Goal: Complete application form

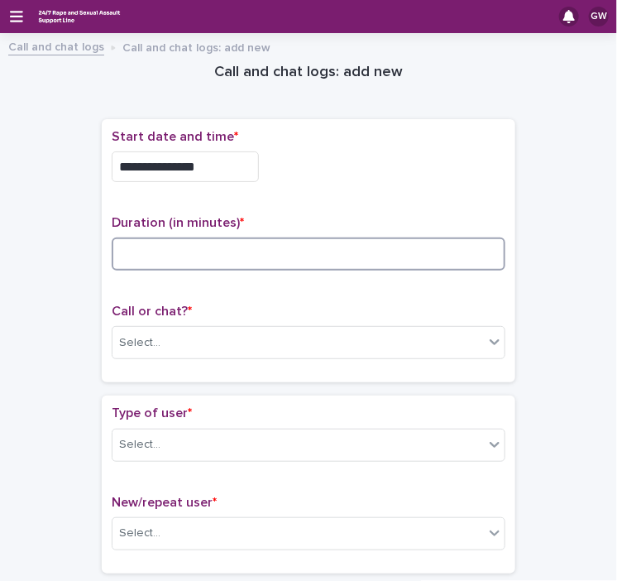
click at [132, 258] on input at bounding box center [309, 254] width 394 height 33
type input "**"
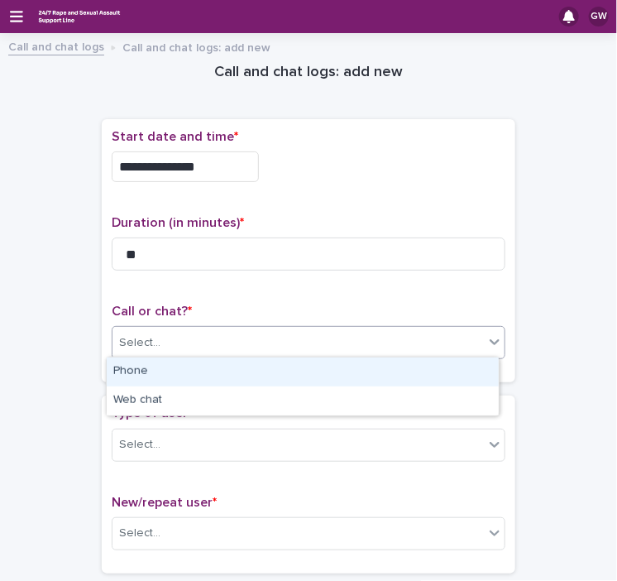
click at [140, 348] on div "Select..." at bounding box center [139, 342] width 41 height 17
click at [138, 366] on div "Phone" at bounding box center [303, 372] width 392 height 29
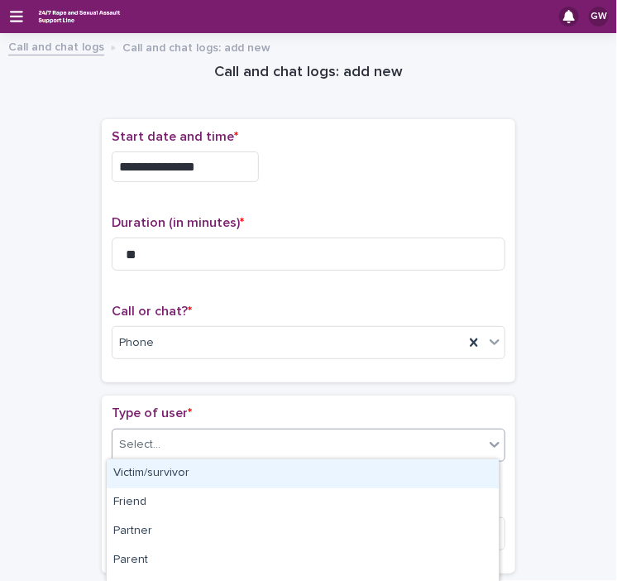
click at [131, 451] on div "Select..." at bounding box center [299, 444] width 372 height 27
click at [129, 477] on div "Victim/survivor" at bounding box center [303, 473] width 392 height 29
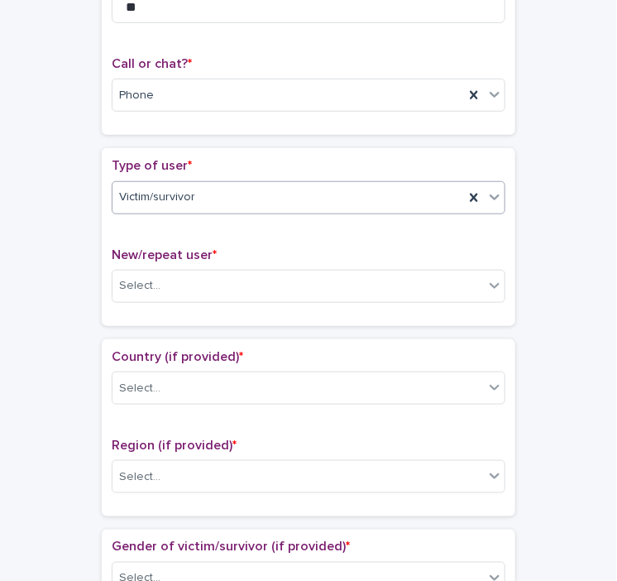
scroll to position [248, 0]
click at [167, 280] on div "Select..." at bounding box center [299, 284] width 372 height 27
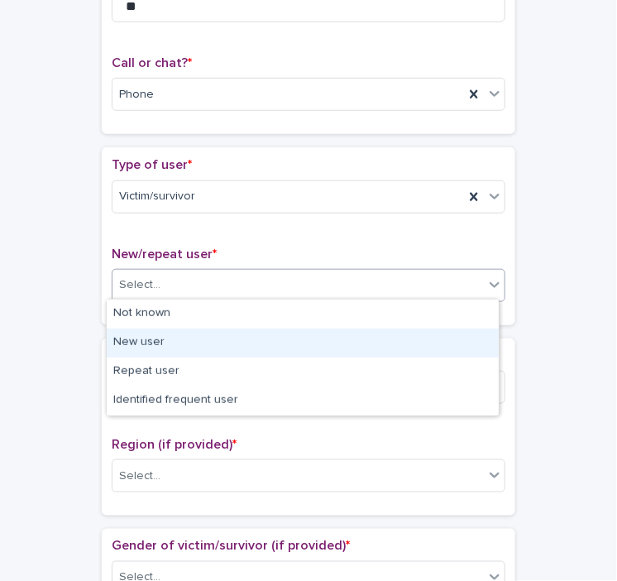
click at [149, 349] on div "New user" at bounding box center [303, 343] width 392 height 29
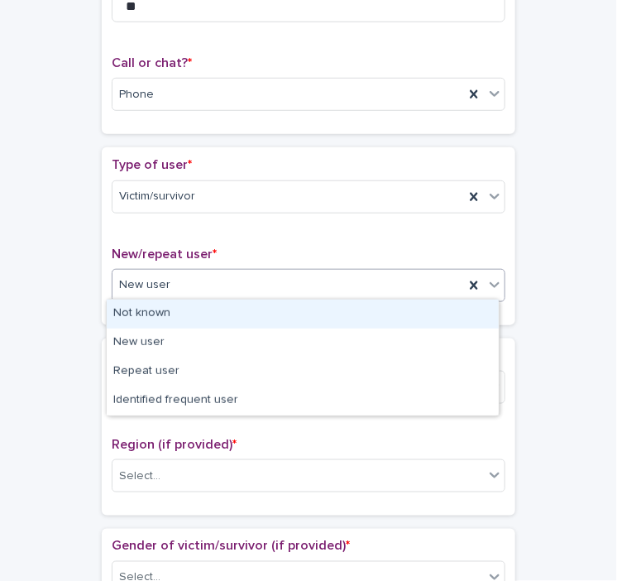
click at [165, 276] on div "New user" at bounding box center [289, 284] width 352 height 27
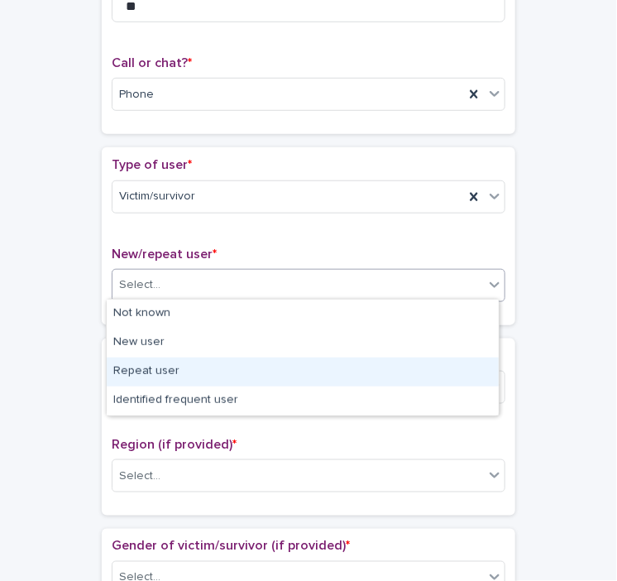
drag, startPoint x: 127, startPoint y: 356, endPoint x: 137, endPoint y: 363, distance: 13.1
click at [137, 363] on div "Repeat user" at bounding box center [303, 372] width 392 height 29
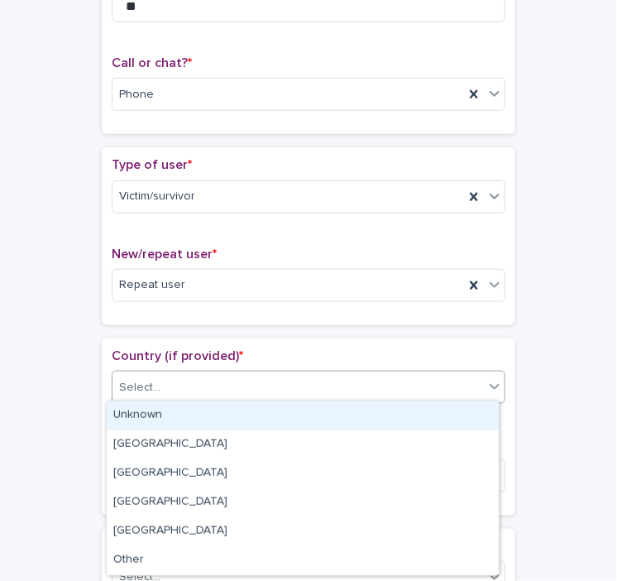
click at [144, 379] on div "Select..." at bounding box center [139, 387] width 41 height 17
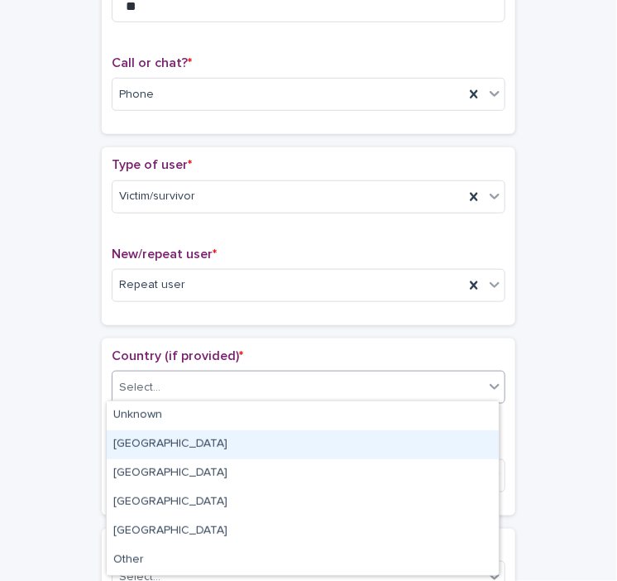
click at [130, 454] on div "[GEOGRAPHIC_DATA]" at bounding box center [303, 444] width 392 height 29
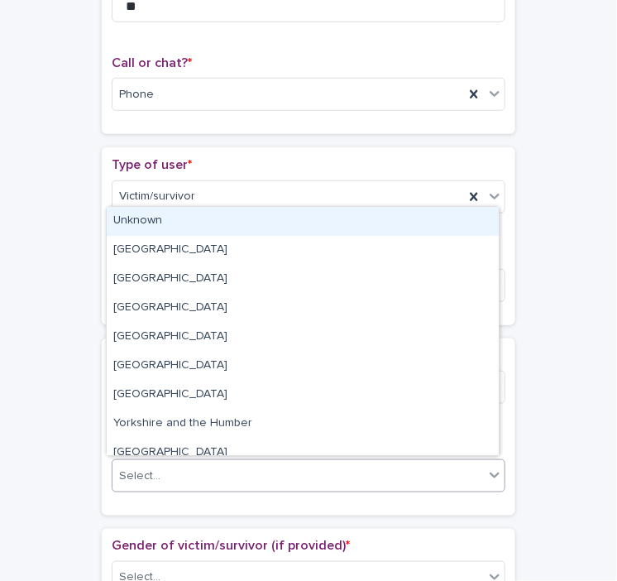
click at [131, 468] on div "Select..." at bounding box center [139, 476] width 41 height 17
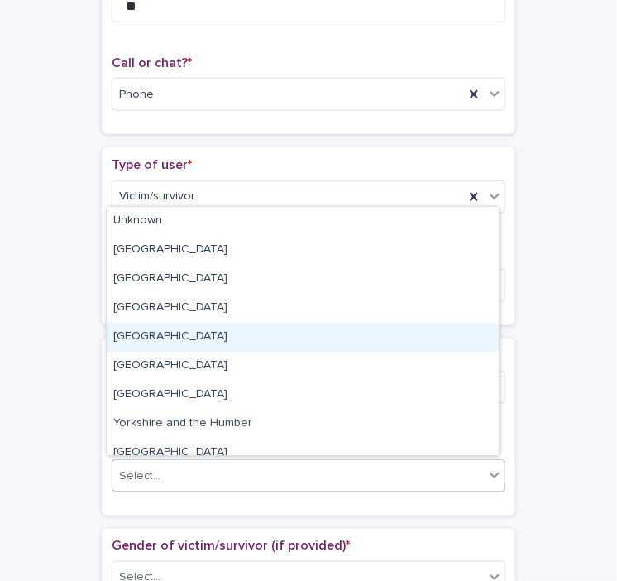
click at [173, 330] on div "[GEOGRAPHIC_DATA]" at bounding box center [303, 337] width 392 height 29
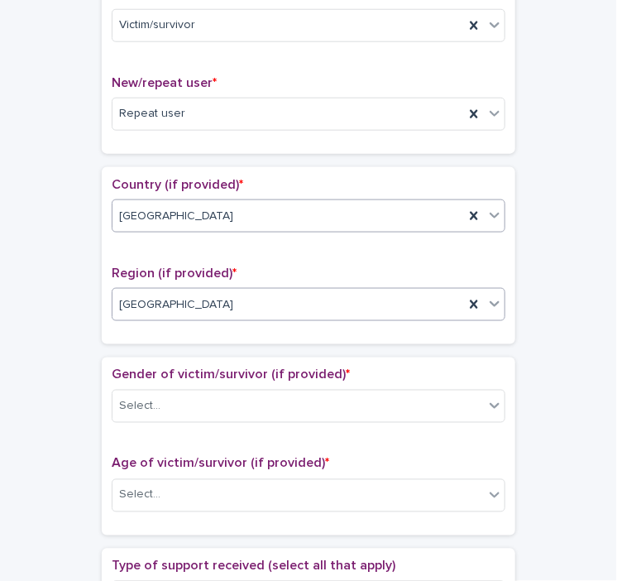
scroll to position [420, 0]
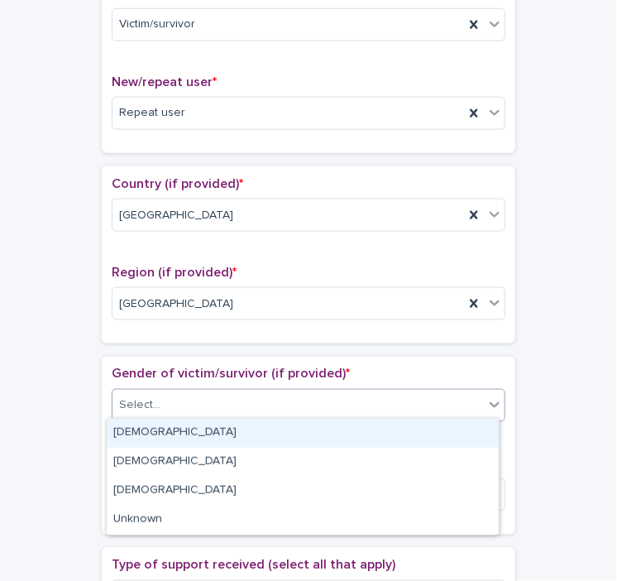
click at [182, 404] on div "Select..." at bounding box center [299, 405] width 372 height 27
click at [137, 435] on div "[DEMOGRAPHIC_DATA]" at bounding box center [303, 433] width 392 height 29
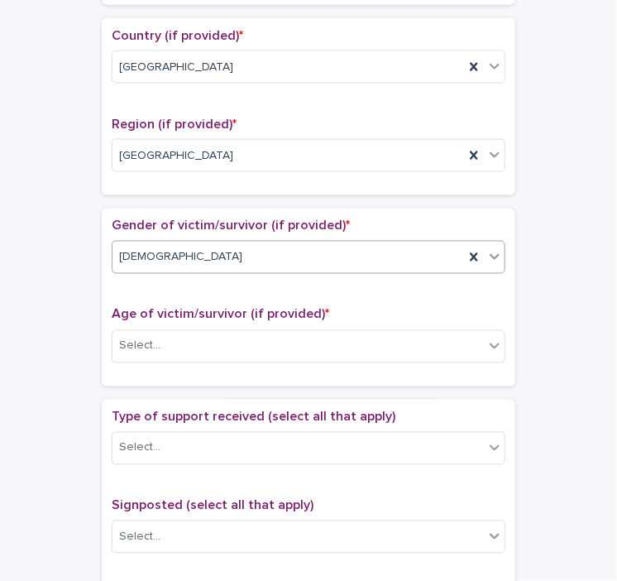
scroll to position [569, 0]
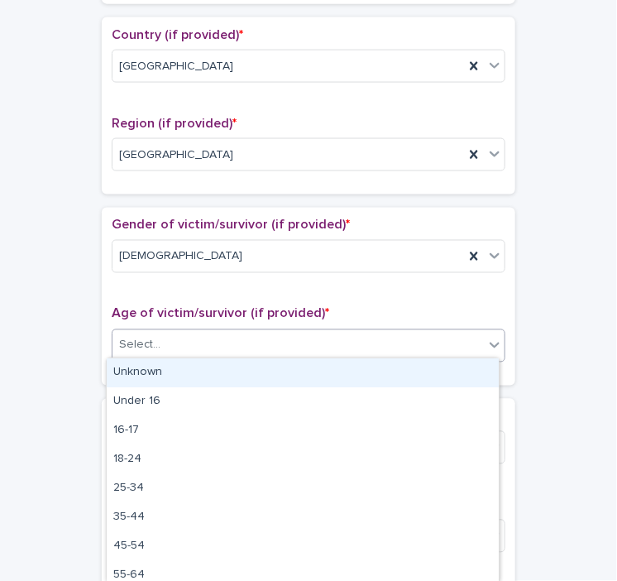
click at [169, 348] on div "Select..." at bounding box center [299, 345] width 372 height 27
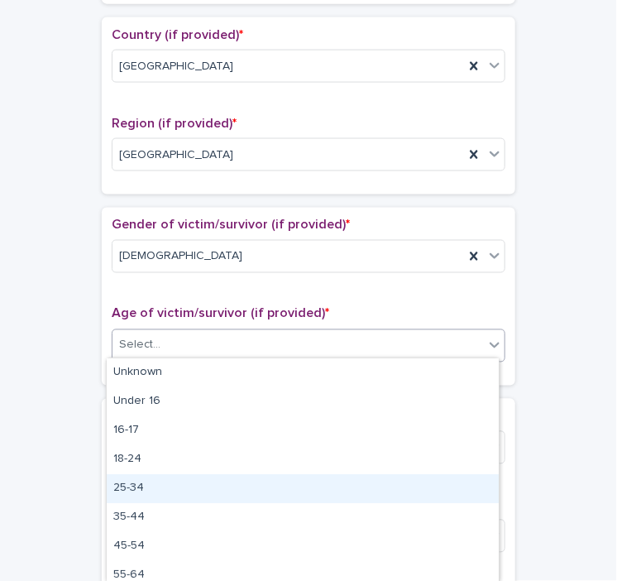
click at [146, 496] on div "25-34" at bounding box center [303, 488] width 392 height 29
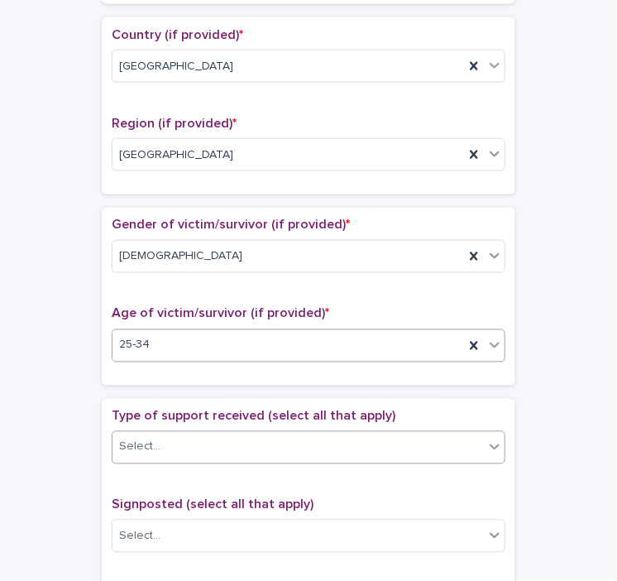
click at [171, 453] on div "Select..." at bounding box center [299, 447] width 372 height 27
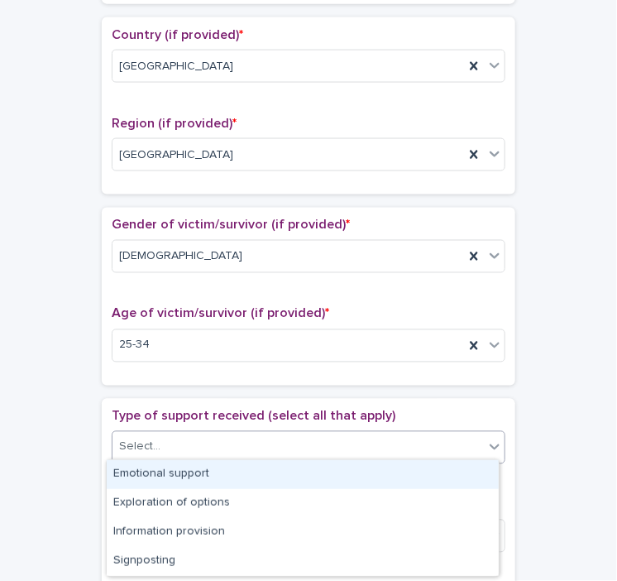
click at [156, 480] on div "Emotional support" at bounding box center [303, 474] width 392 height 29
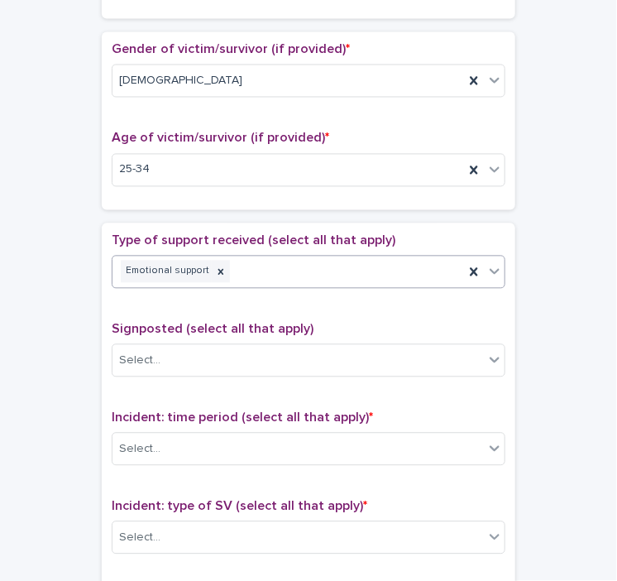
scroll to position [747, 0]
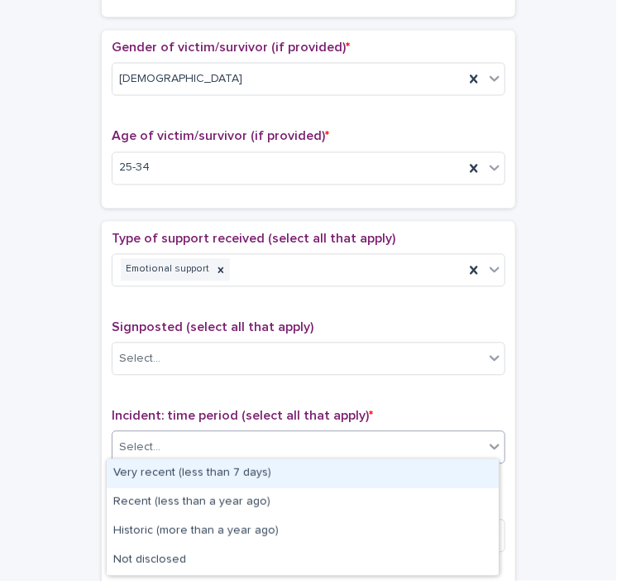
click at [177, 435] on div "Select..." at bounding box center [299, 448] width 372 height 27
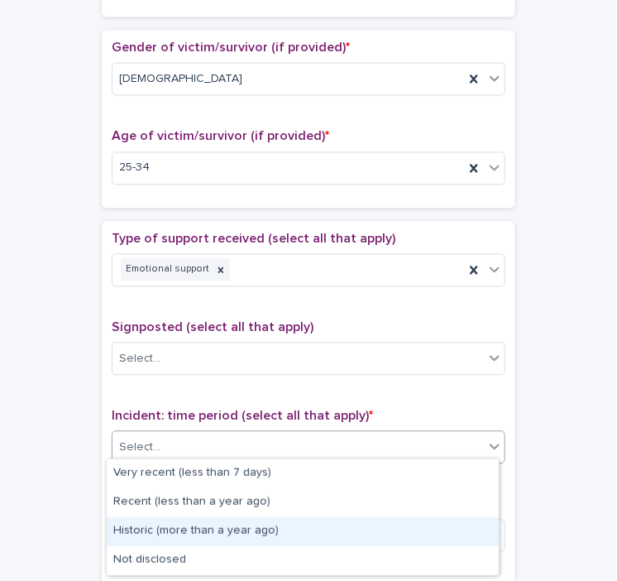
click at [213, 531] on div "Historic (more than a year ago)" at bounding box center [303, 531] width 392 height 29
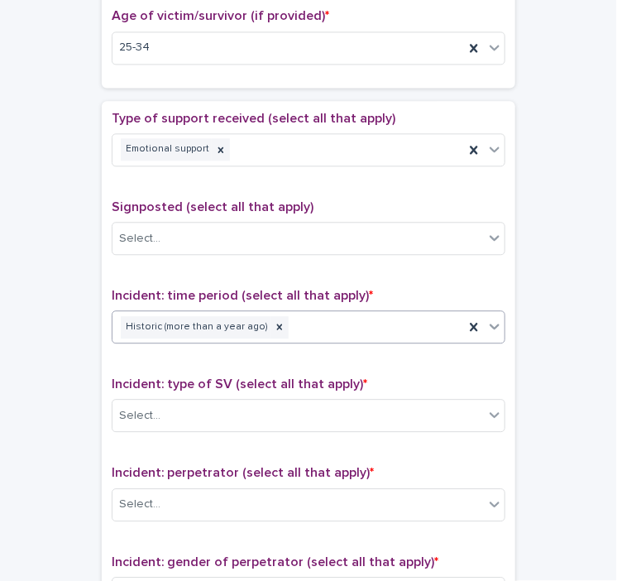
scroll to position [881, 0]
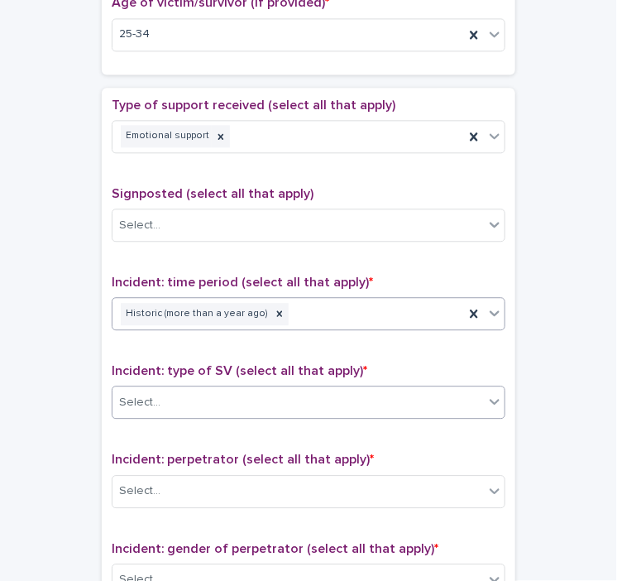
click at [192, 389] on div "Select..." at bounding box center [299, 402] width 372 height 27
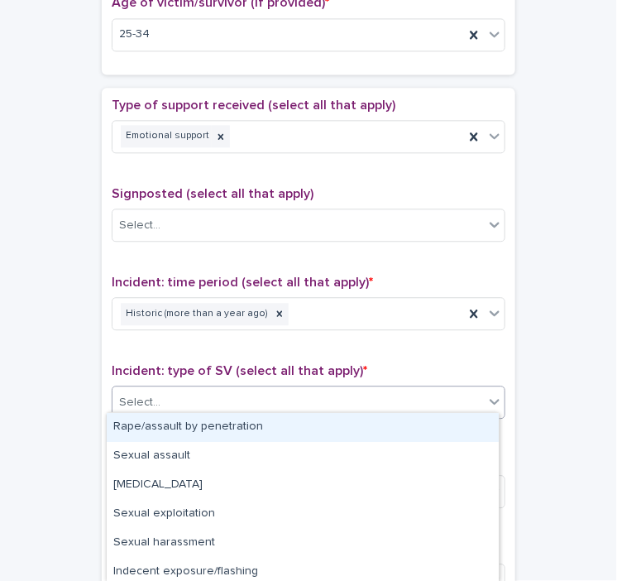
click at [175, 431] on div "Rape/assault by penetration" at bounding box center [303, 427] width 392 height 29
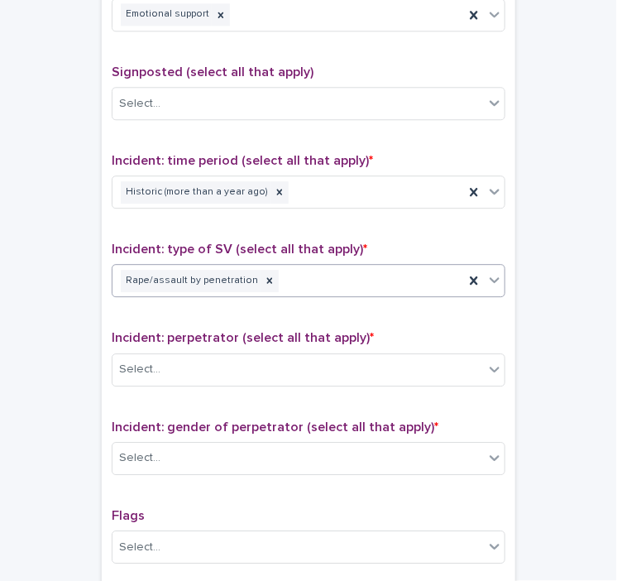
scroll to position [1040, 0]
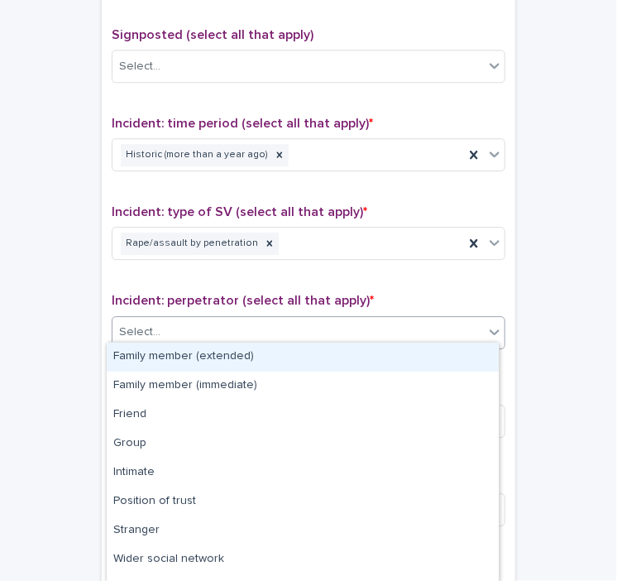
click at [175, 328] on div "Select..." at bounding box center [299, 332] width 372 height 27
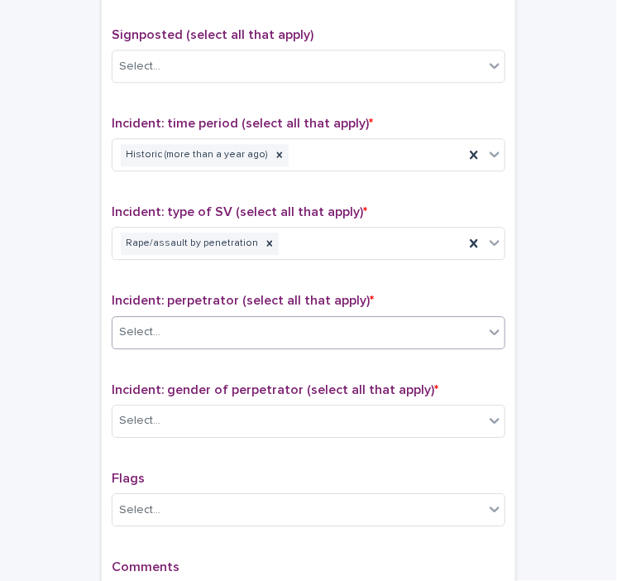
click at [175, 328] on div "Select..." at bounding box center [299, 332] width 372 height 27
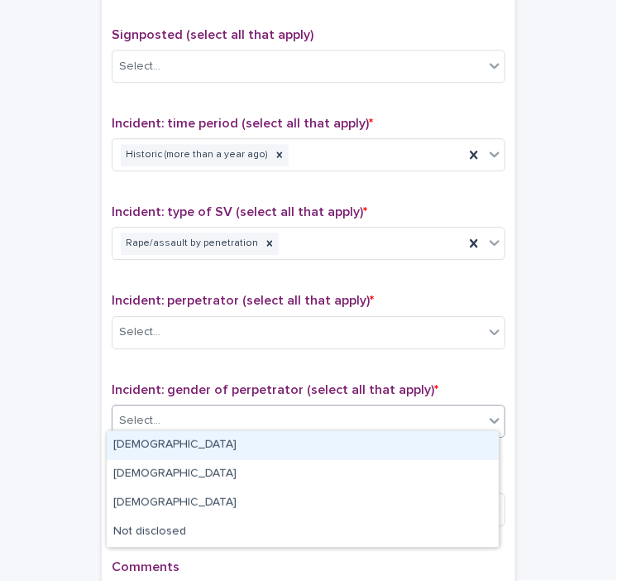
click at [172, 408] on div "Select..." at bounding box center [299, 420] width 372 height 27
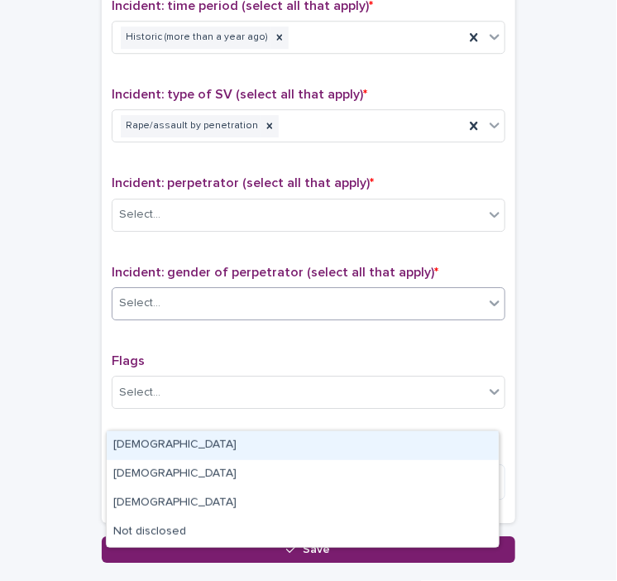
scroll to position [1158, 0]
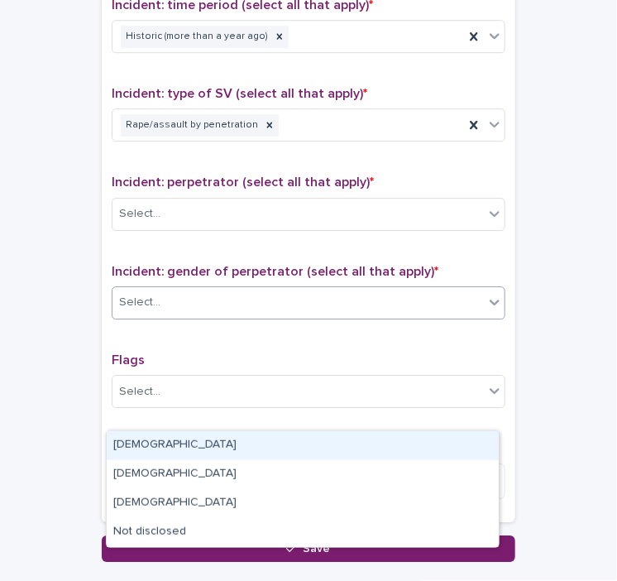
click at [160, 449] on div "[DEMOGRAPHIC_DATA]" at bounding box center [303, 445] width 392 height 29
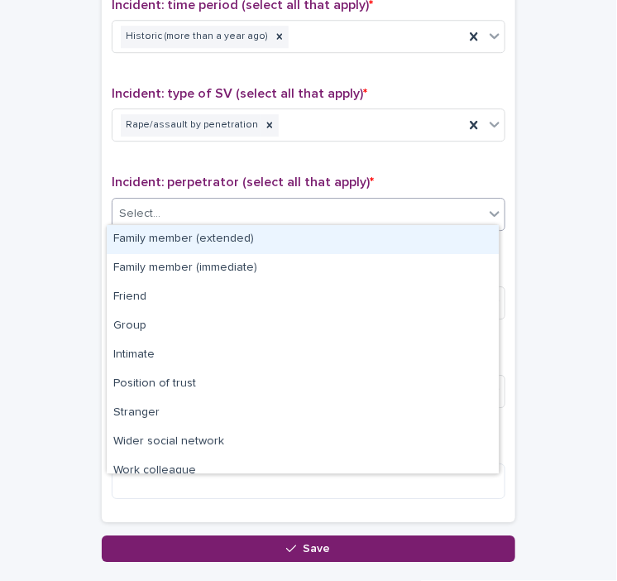
click at [215, 216] on div "Select..." at bounding box center [299, 213] width 372 height 27
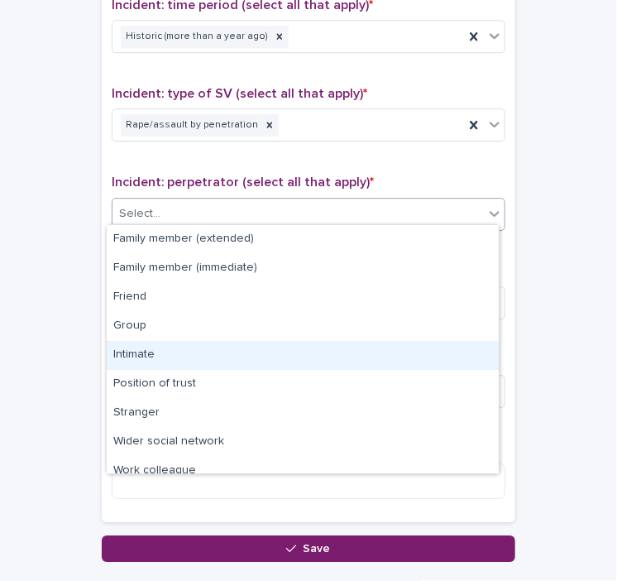
scroll to position [70, 0]
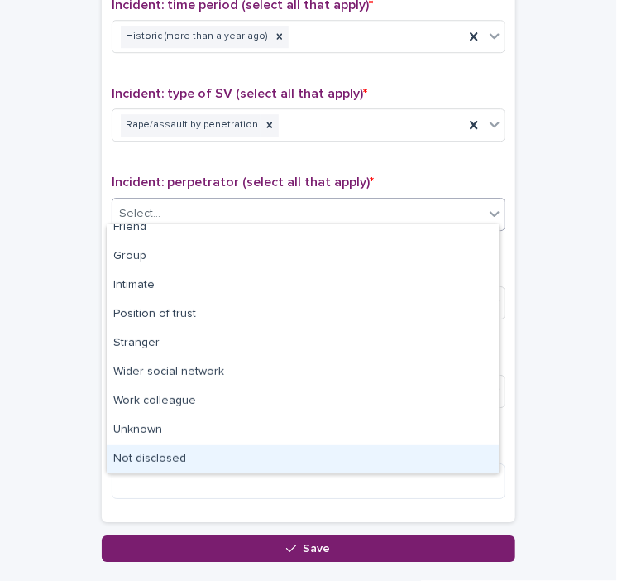
click at [145, 454] on div "Not disclosed" at bounding box center [303, 459] width 392 height 29
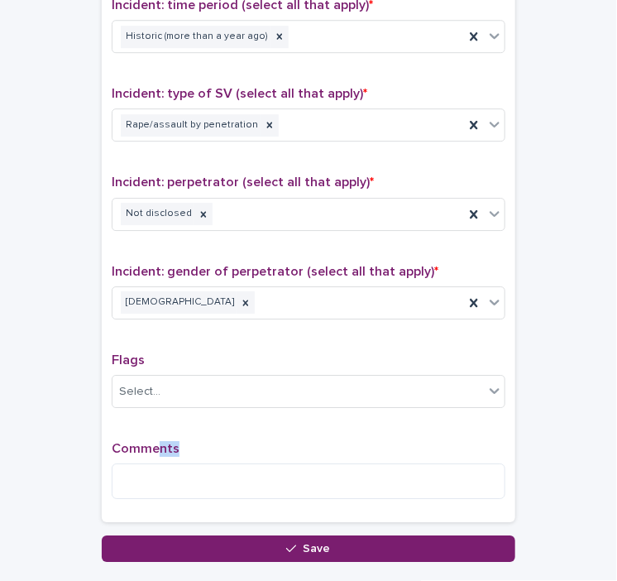
drag, startPoint x: 145, startPoint y: 442, endPoint x: 154, endPoint y: 431, distance: 14.1
click at [154, 431] on div "Type of support received (select all that apply) Emotional support Signposted (…" at bounding box center [309, 166] width 394 height 692
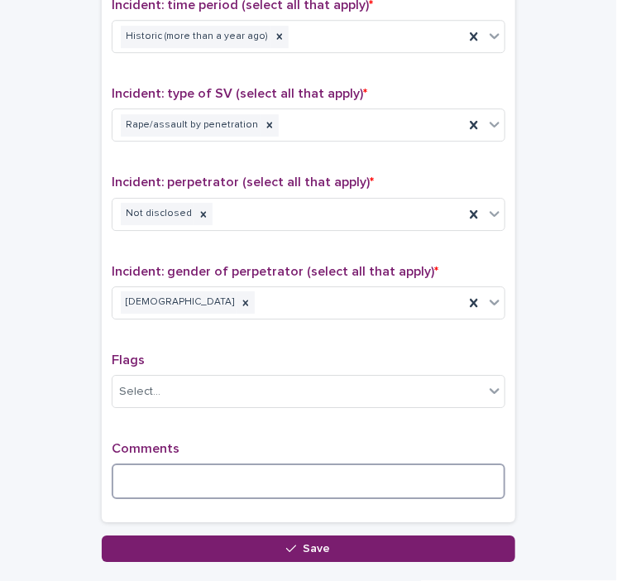
drag, startPoint x: 154, startPoint y: 431, endPoint x: 152, endPoint y: 471, distance: 39.8
click at [152, 471] on textarea at bounding box center [309, 482] width 394 height 36
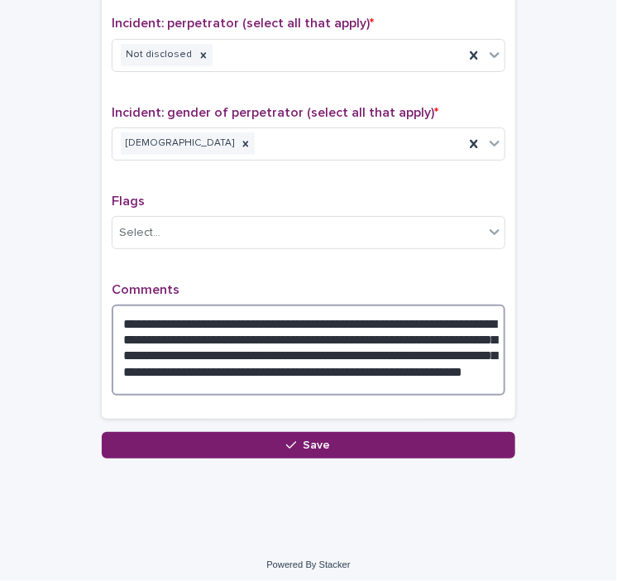
scroll to position [1314, 0]
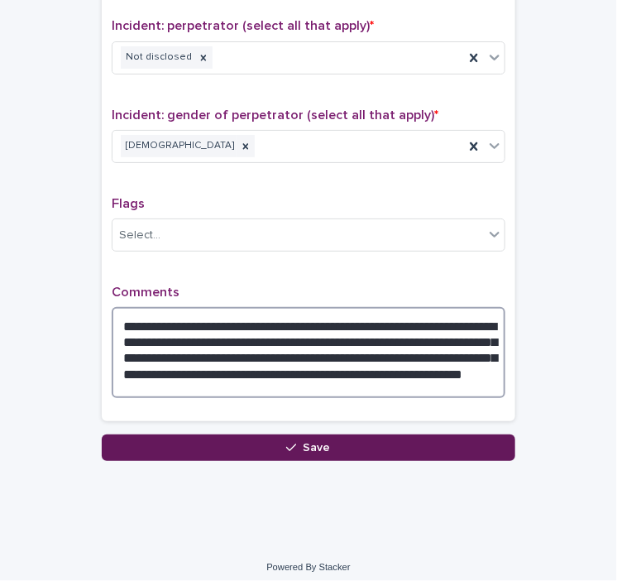
type textarea "**********"
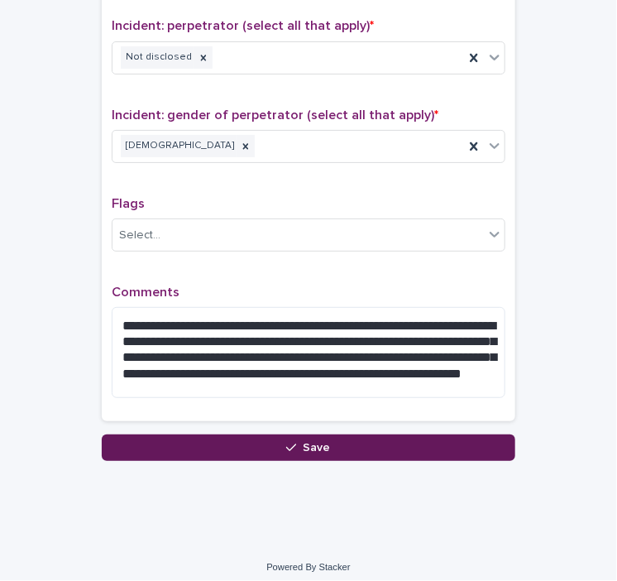
click at [219, 442] on button "Save" at bounding box center [309, 448] width 414 height 26
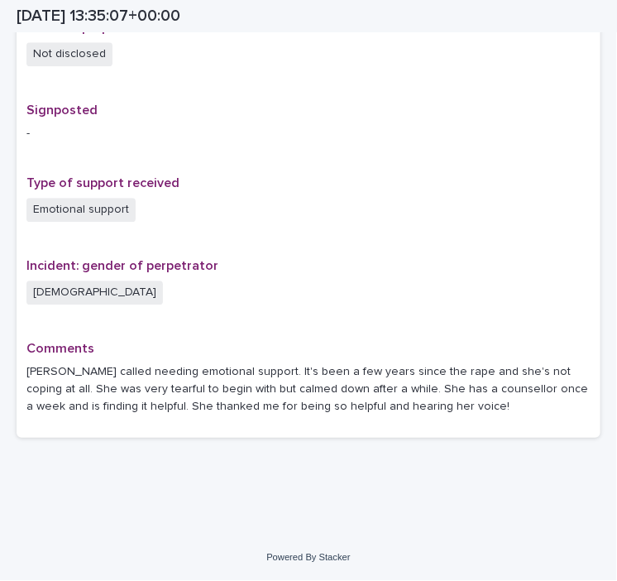
scroll to position [1026, 0]
